Goal: Task Accomplishment & Management: Manage account settings

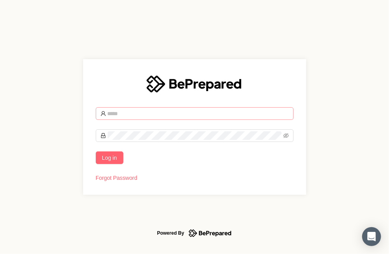
click at [121, 115] on input "text" at bounding box center [198, 113] width 181 height 9
type input "**********"
click at [110, 155] on span "Log in" at bounding box center [109, 157] width 15 height 9
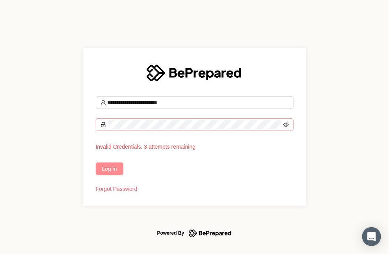
click at [286, 125] on icon "eye-invisible" at bounding box center [286, 125] width 6 height 6
click at [113, 165] on span "Log in" at bounding box center [109, 168] width 15 height 9
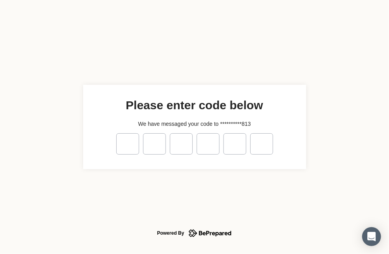
type input "*"
